Goal: Task Accomplishment & Management: Manage account settings

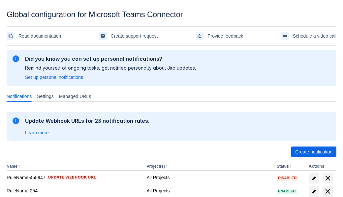
click at [313, 152] on span "Create notification" at bounding box center [313, 151] width 37 height 11
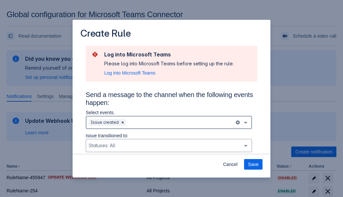
click at [169, 122] on div "Scrollable content" at bounding box center [179, 122] width 104 height 8
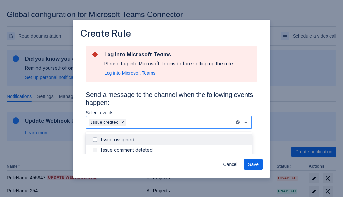
click at [174, 178] on div "Issue created" at bounding box center [174, 181] width 148 height 7
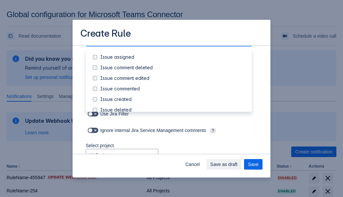
click at [174, 159] on div "Issue updated" at bounding box center [174, 162] width 148 height 7
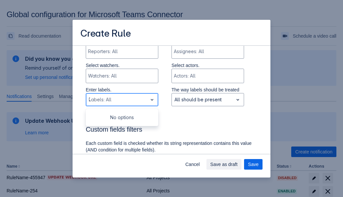
type input "737461_label"
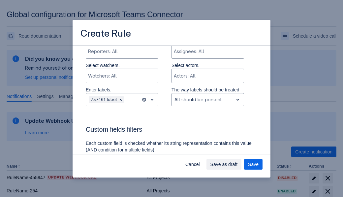
scroll to position [444, 0]
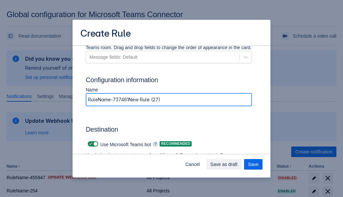
type input "RuleName-737461New Rule (27)"
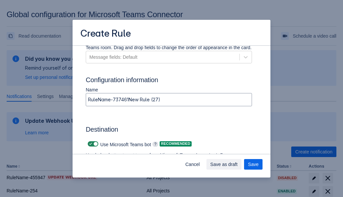
click at [90, 144] on span "Scrollable content" at bounding box center [90, 143] width 5 height 5
click at [90, 144] on input "Scrollable content" at bounding box center [90, 144] width 4 height 4
checkbox input "false"
type input "https://prod-34.westus.logic.azure.com:443/workflows/b225ecea21af403f967199aab2…"
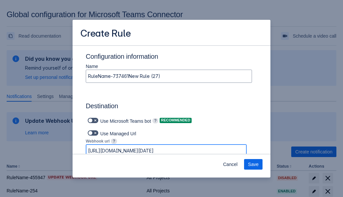
click at [253, 164] on span "Save" at bounding box center [253, 164] width 11 height 11
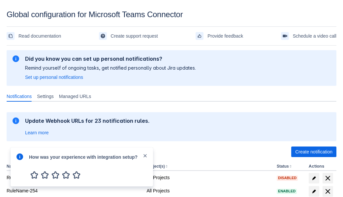
click at [21, 161] on div at bounding box center [20, 167] width 8 height 28
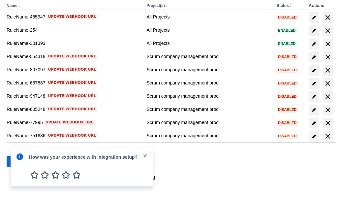
click at [21, 161] on div at bounding box center [20, 167] width 8 height 28
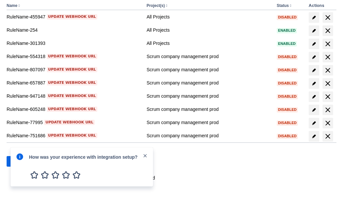
click at [21, 161] on div at bounding box center [20, 167] width 8 height 28
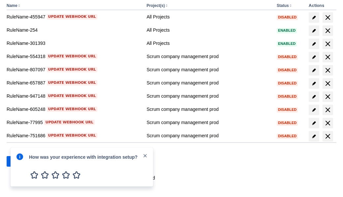
click at [21, 161] on div at bounding box center [20, 167] width 8 height 28
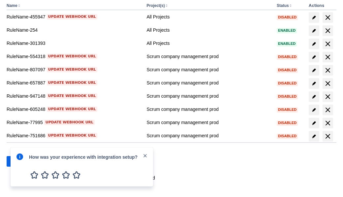
click at [21, 161] on div at bounding box center [20, 167] width 8 height 28
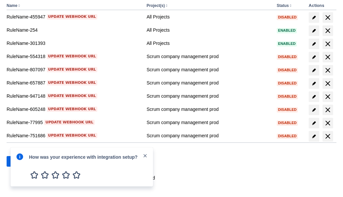
click at [21, 161] on div at bounding box center [20, 167] width 8 height 28
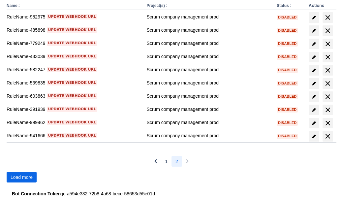
click at [21, 177] on span "Load more" at bounding box center [22, 177] width 22 height 11
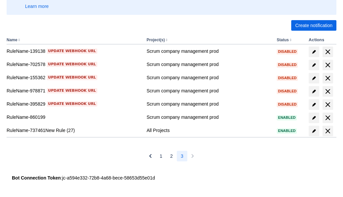
click at [327, 131] on span "delete" at bounding box center [328, 131] width 8 height 8
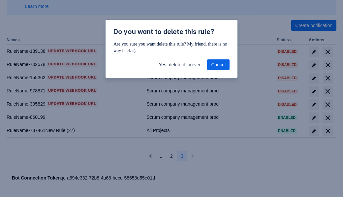
click at [179, 65] on span "Yes, delete it forever" at bounding box center [180, 64] width 42 height 11
